Goal: Task Accomplishment & Management: Use online tool/utility

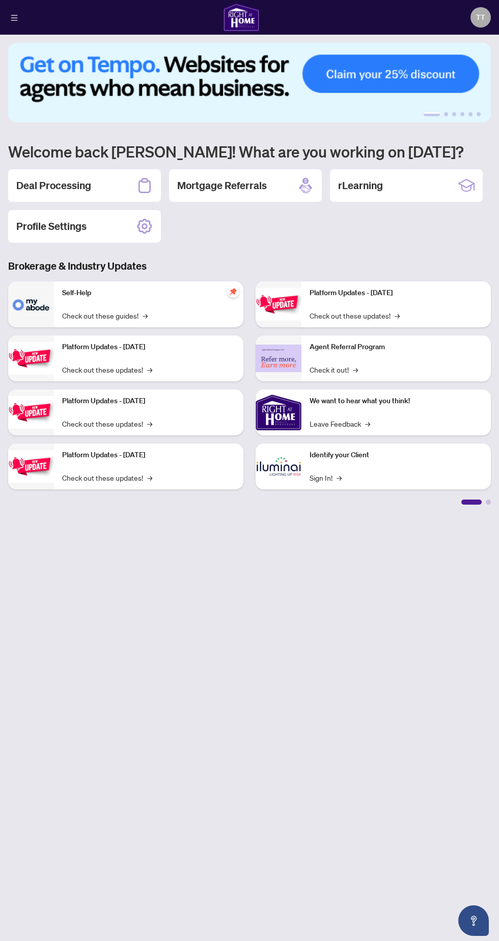
click at [69, 185] on h2 "Deal Processing" at bounding box center [53, 185] width 75 height 14
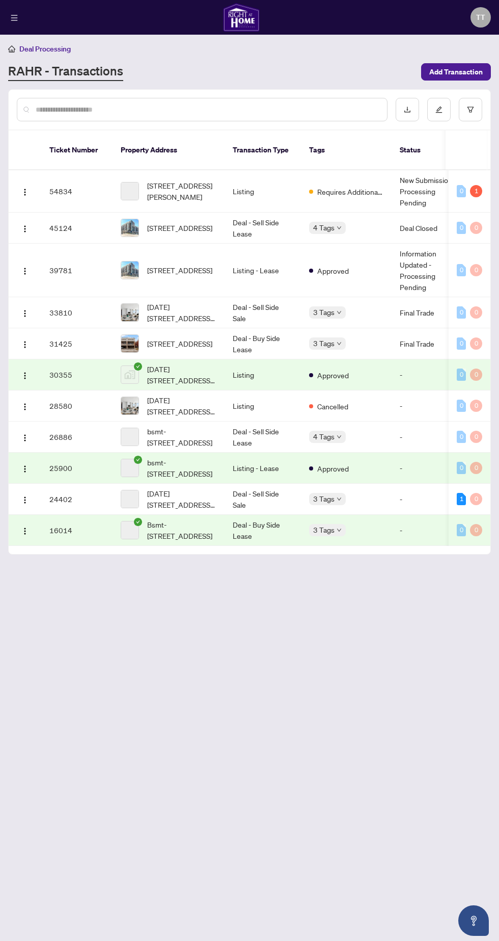
click at [469, 185] on div "0 1" at bounding box center [469, 191] width 25 height 12
click at [25, 188] on img "button" at bounding box center [25, 192] width 8 height 8
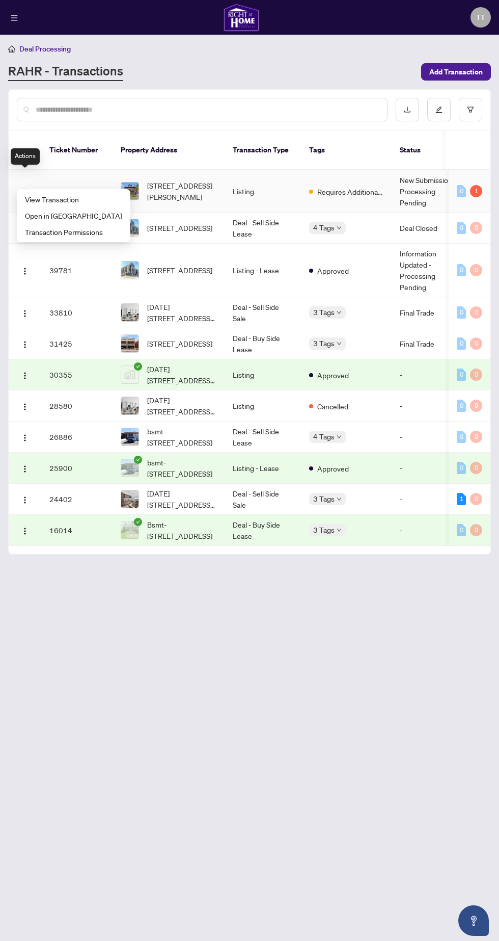
click at [74, 199] on span "View Transaction" at bounding box center [73, 199] width 97 height 11
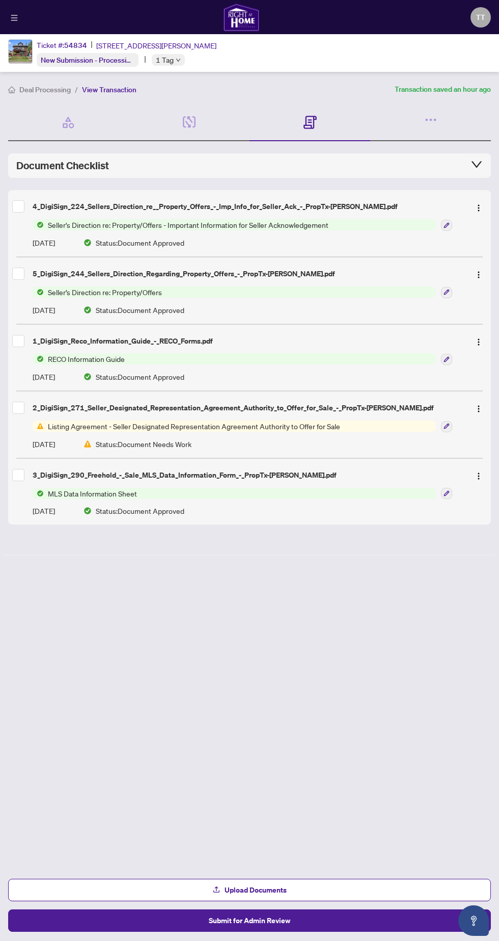
click at [480, 405] on img "button" at bounding box center [479, 409] width 8 height 8
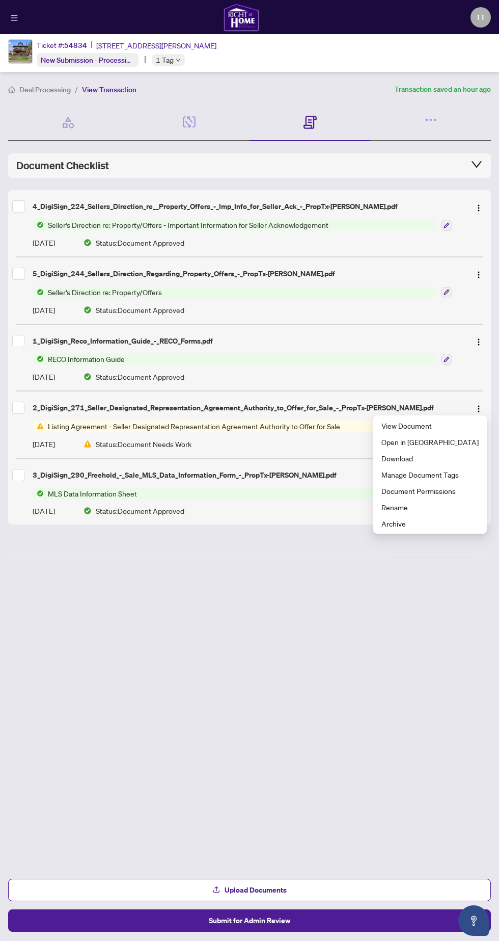
click at [427, 460] on span "Download" at bounding box center [430, 458] width 97 height 11
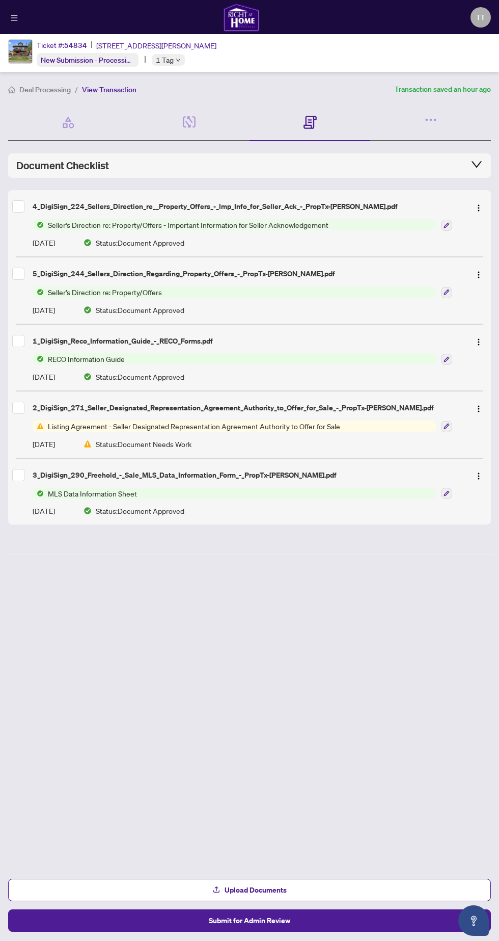
scroll to position [6, 0]
